Goal: Find specific page/section: Find specific page/section

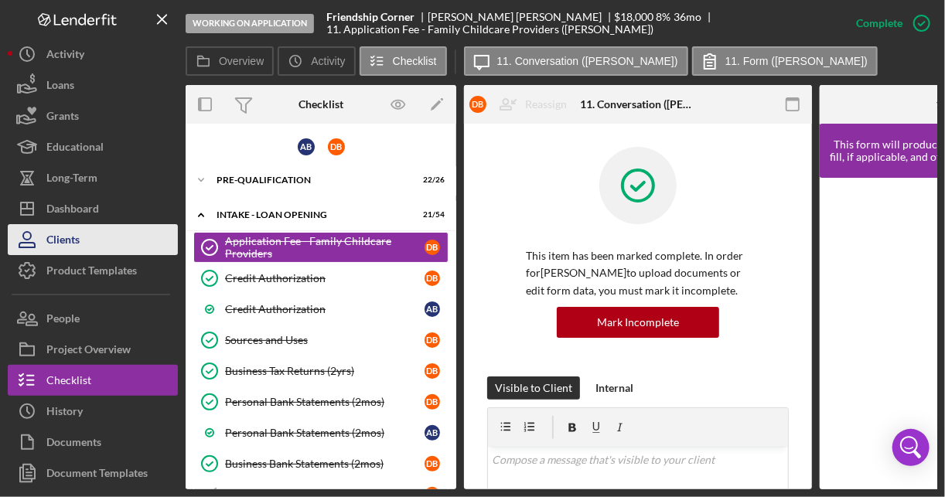
scroll to position [648, 0]
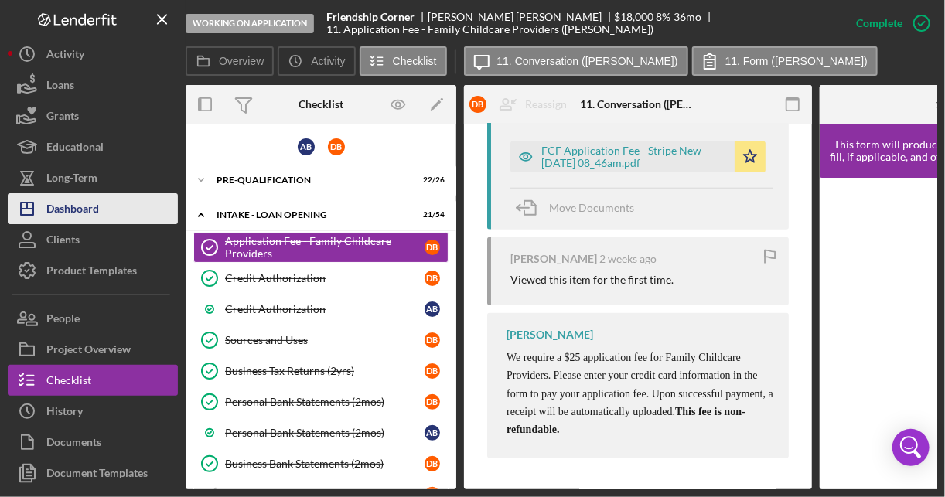
click at [80, 209] on div "Dashboard" at bounding box center [72, 210] width 53 height 35
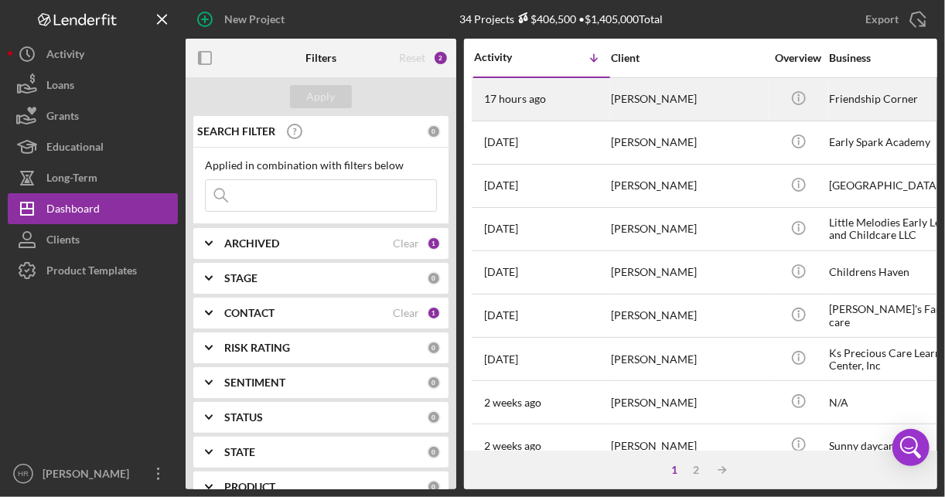
click at [874, 99] on div "Friendship Corner" at bounding box center [906, 99] width 155 height 41
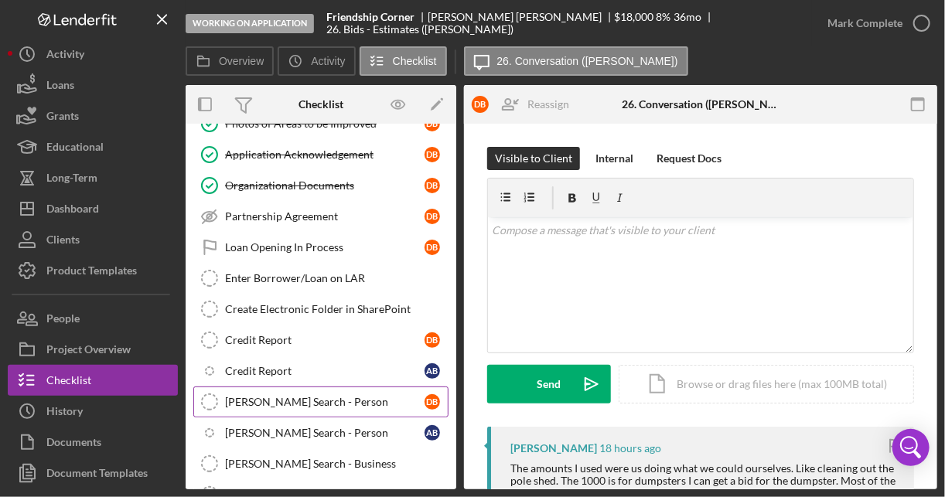
scroll to position [824, 0]
